Goal: Task Accomplishment & Management: Use online tool/utility

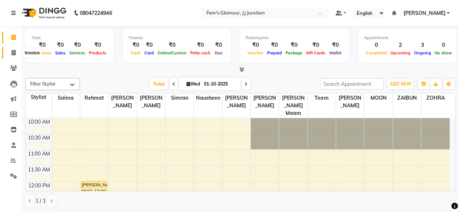
click at [11, 53] on span at bounding box center [13, 53] width 13 height 8
select select "service"
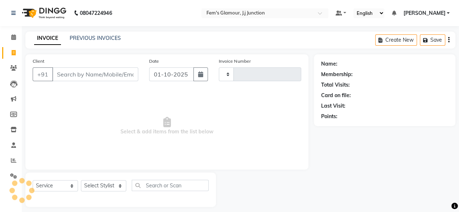
type input "1891"
select select "4132"
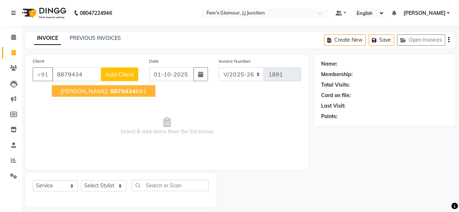
click at [92, 92] on span "[PERSON_NAME]" at bounding box center [84, 91] width 47 height 7
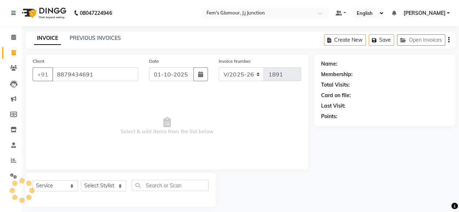
type input "8879434691"
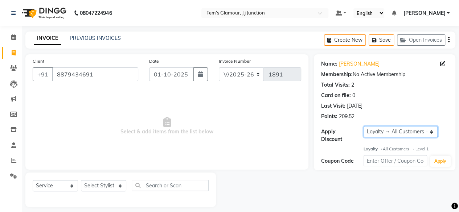
drag, startPoint x: 373, startPoint y: 135, endPoint x: 373, endPoint y: 144, distance: 9.1
click at [373, 144] on div "Name: [PERSON_NAME] Membership: No Active Membership Total Visits: 2 Card on fi…" at bounding box center [385, 112] width 142 height 116
select select "0:"
click at [364, 126] on select "Select Loyalty → All Customers → Level 1" at bounding box center [401, 131] width 74 height 11
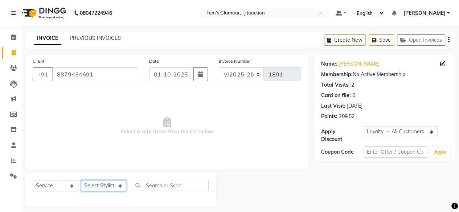
click at [115, 189] on select "Select Stylist fatima maam [PERSON_NAME] [PERSON_NAME] maam MOON Nagma Nasreen …" at bounding box center [103, 185] width 45 height 11
select select "29297"
click at [81, 180] on select "Select Stylist fatima maam [PERSON_NAME] [PERSON_NAME] maam MOON Nagma Nasreen …" at bounding box center [103, 185] width 45 height 11
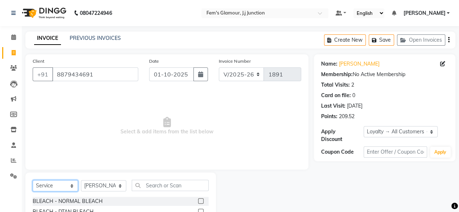
click at [68, 184] on select "Select Service Product Membership Package Voucher Prepaid Gift Card" at bounding box center [55, 185] width 45 height 11
select select "product"
click at [33, 180] on select "Select Service Product Membership Package Voucher Prepaid Gift Card" at bounding box center [55, 185] width 45 height 11
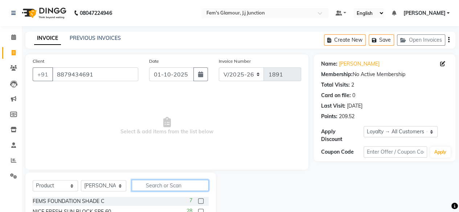
click at [156, 184] on input "text" at bounding box center [170, 185] width 77 height 11
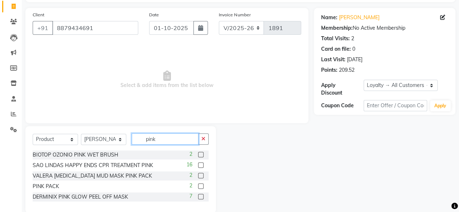
type input "pink"
click at [200, 184] on label at bounding box center [200, 186] width 5 height 5
click at [200, 184] on input "checkbox" at bounding box center [200, 186] width 5 height 5
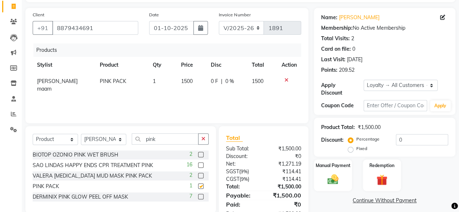
checkbox input "false"
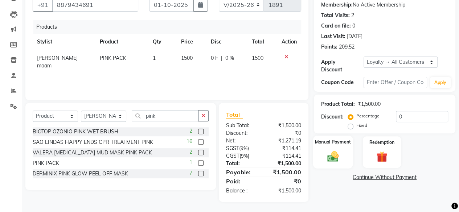
click at [328, 162] on img at bounding box center [333, 156] width 19 height 13
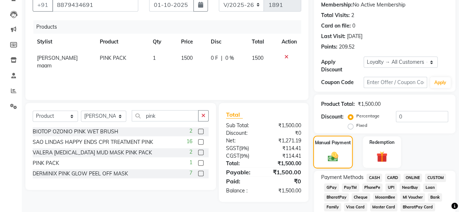
scroll to position [125, 0]
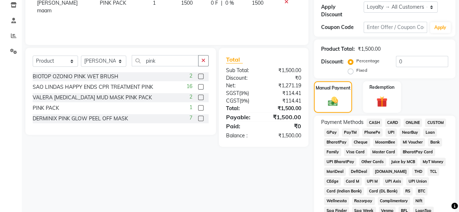
click at [332, 132] on span "GPay" at bounding box center [331, 133] width 15 height 8
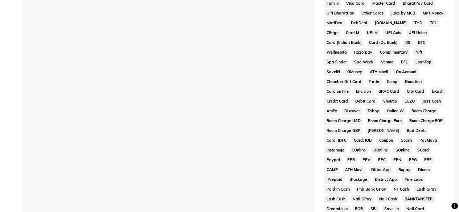
scroll to position [383, 0]
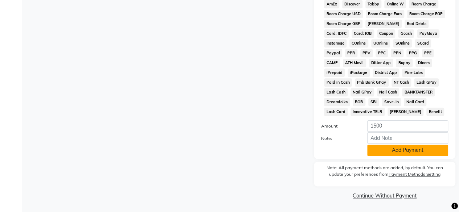
click at [387, 152] on button "Add Payment" at bounding box center [407, 150] width 81 height 11
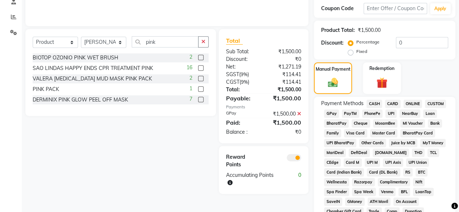
scroll to position [29, 0]
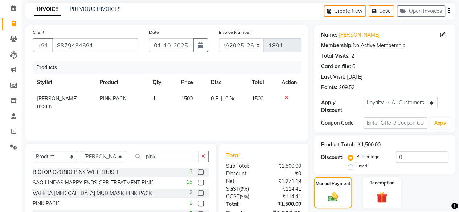
click at [181, 99] on span "1500" at bounding box center [187, 99] width 12 height 7
select select "29297"
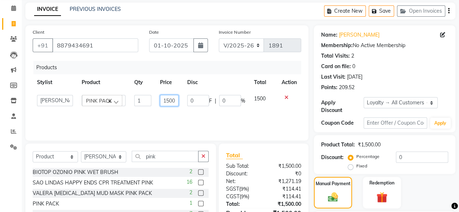
click at [169, 100] on input "1500" at bounding box center [169, 100] width 19 height 11
type input "1000"
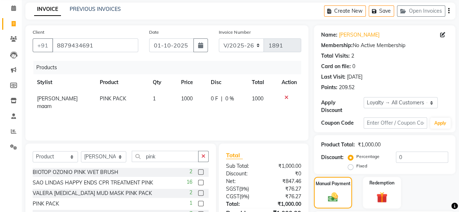
click at [224, 87] on th "Disc" at bounding box center [227, 82] width 41 height 16
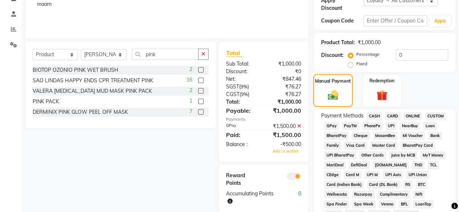
click at [326, 90] on img at bounding box center [333, 95] width 17 height 12
click at [298, 127] on icon at bounding box center [299, 126] width 4 height 5
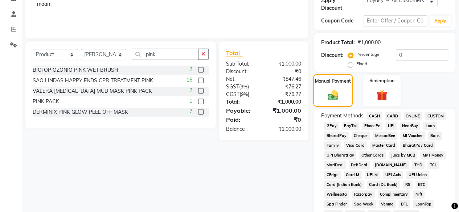
click at [336, 89] on img at bounding box center [333, 95] width 17 height 12
click at [330, 127] on span "GPay" at bounding box center [331, 126] width 15 height 8
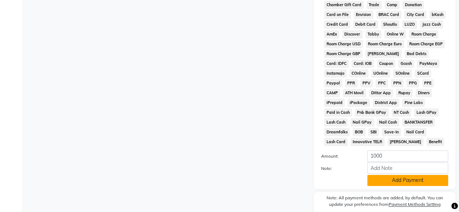
click at [385, 186] on button "Add Payment" at bounding box center [407, 180] width 81 height 11
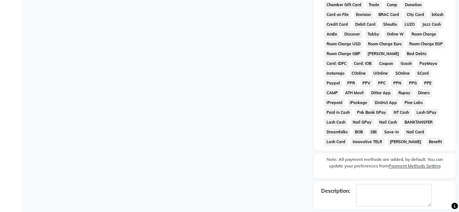
scroll to position [385, 0]
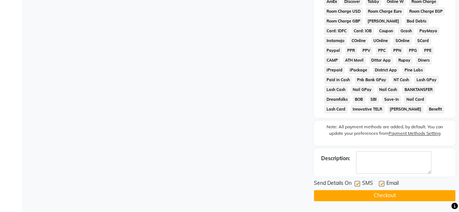
click at [379, 198] on button "Checkout" at bounding box center [385, 195] width 142 height 11
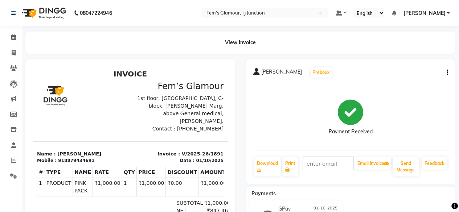
click at [343, 109] on icon at bounding box center [350, 112] width 25 height 25
click at [12, 41] on span at bounding box center [13, 37] width 13 height 8
